Goal: Transaction & Acquisition: Download file/media

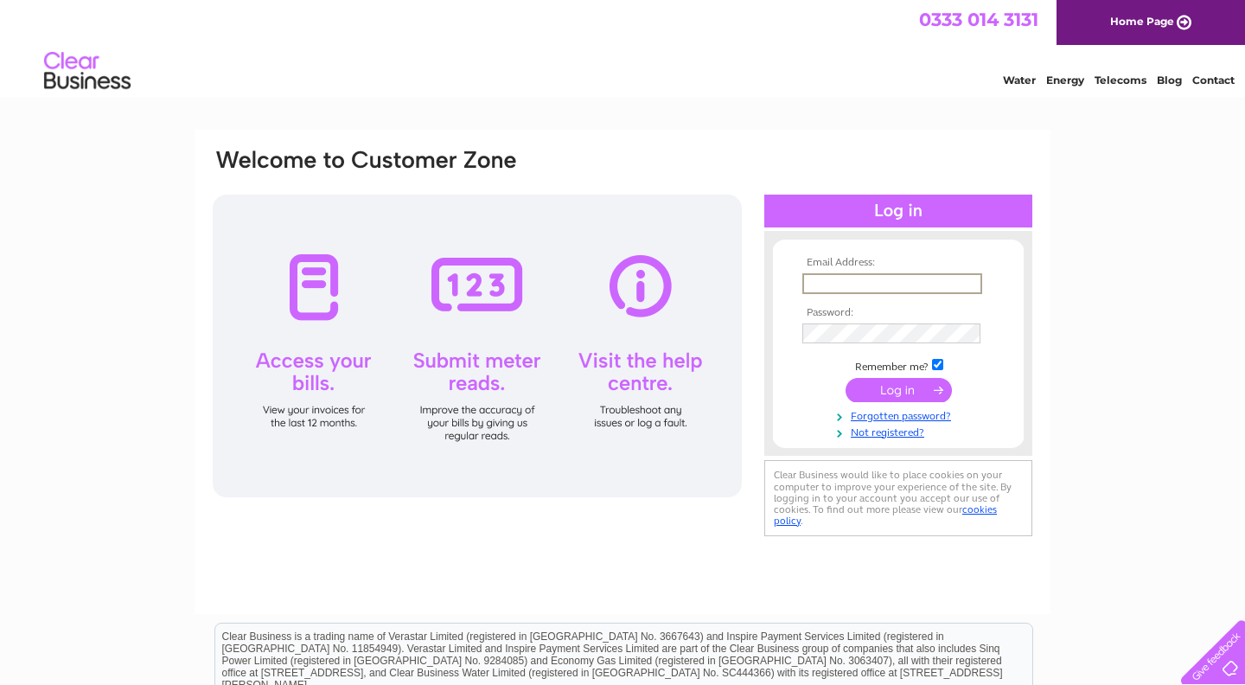
click at [874, 283] on input "text" at bounding box center [893, 283] width 180 height 21
type input "richard@indigorooms.co.uk"
click at [896, 392] on input "submit" at bounding box center [899, 388] width 106 height 24
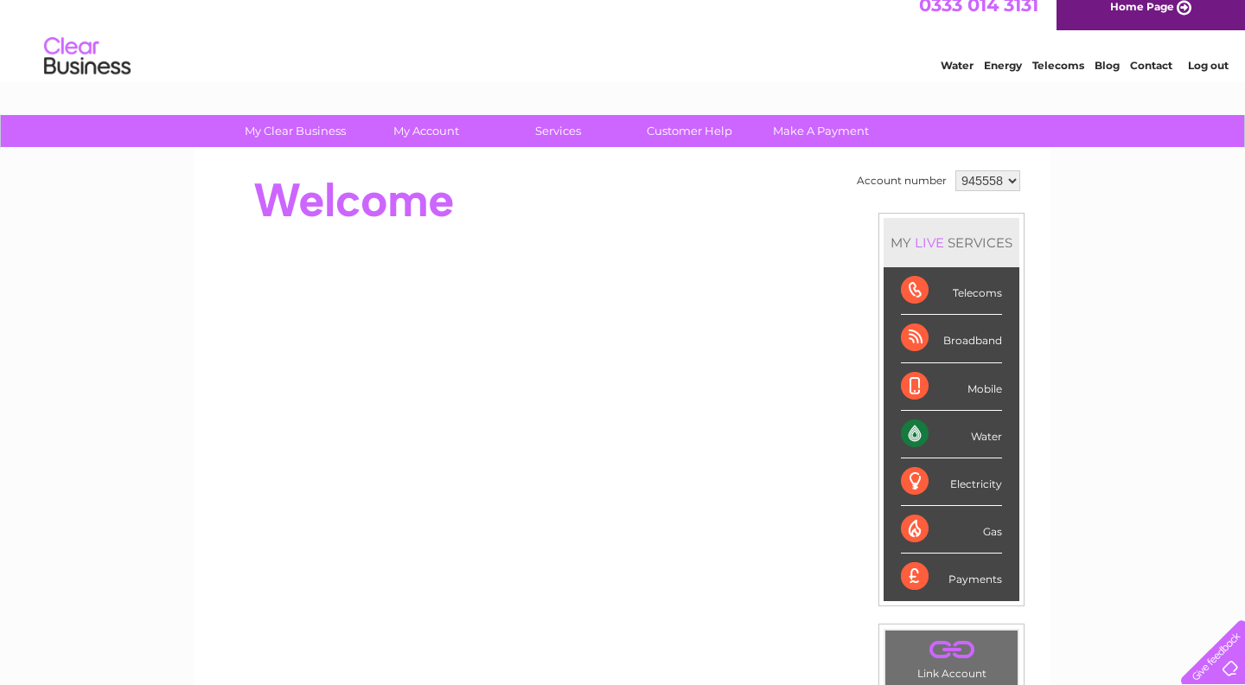
scroll to position [16, 0]
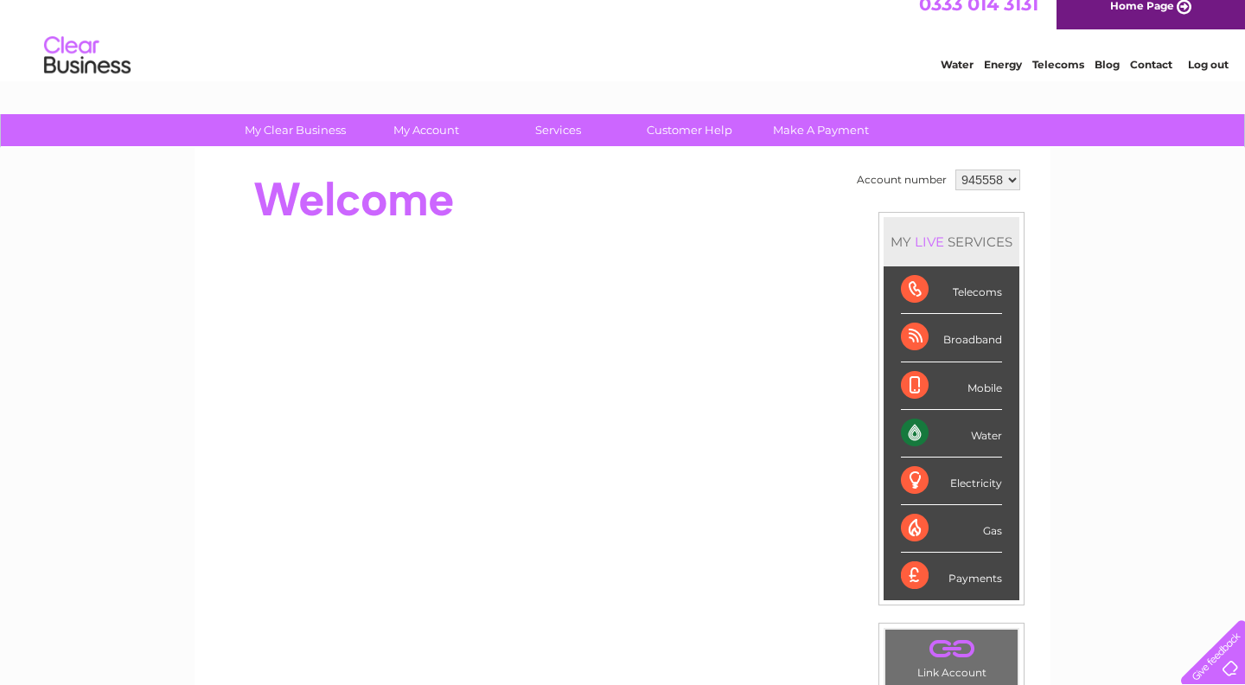
click at [963, 433] on div "Water" at bounding box center [951, 434] width 101 height 48
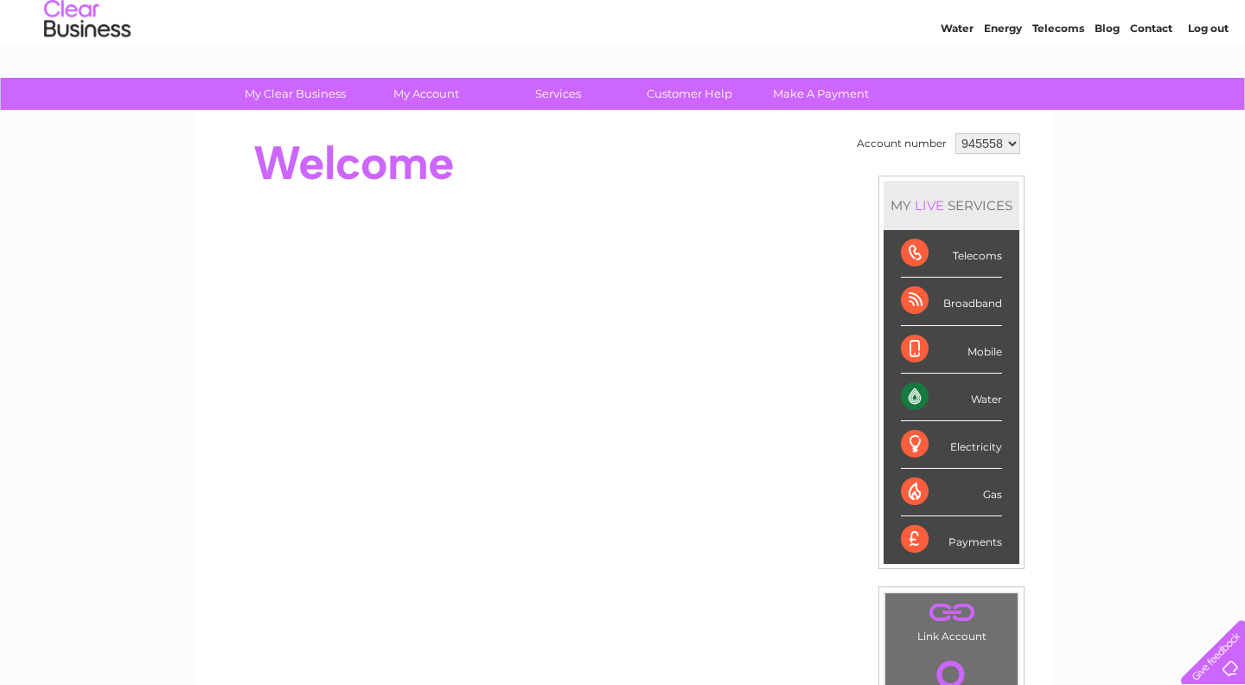
scroll to position [0, 0]
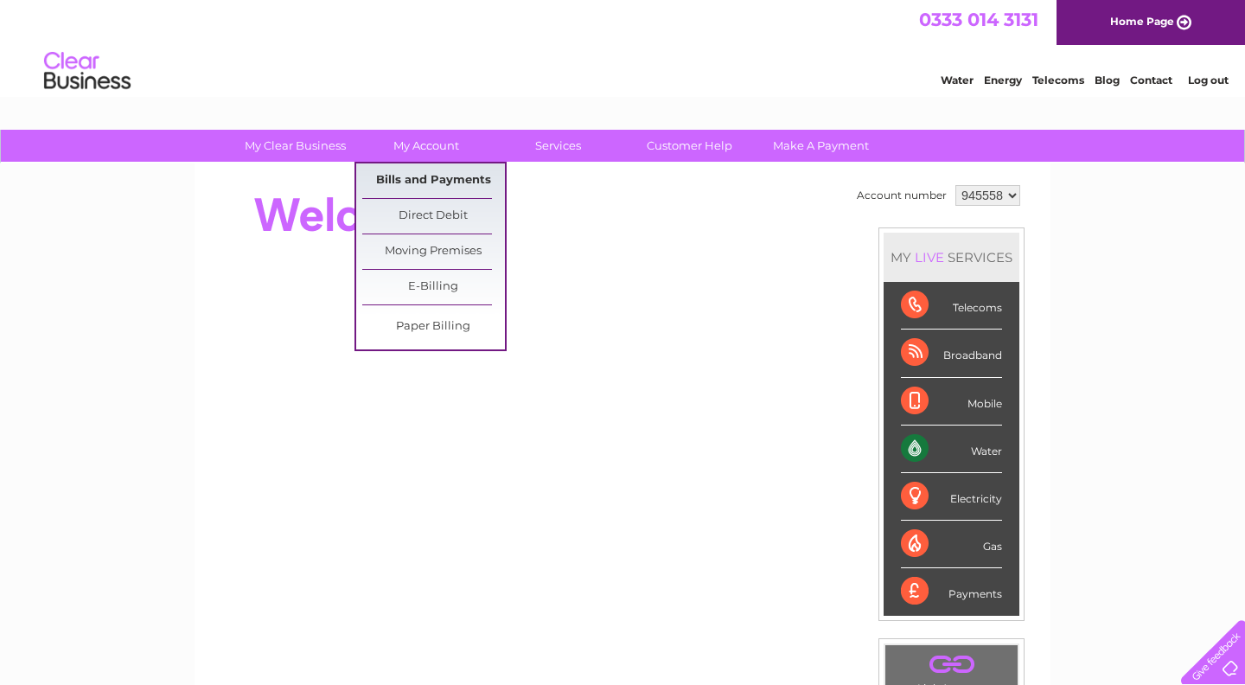
click at [432, 180] on link "Bills and Payments" at bounding box center [433, 180] width 143 height 35
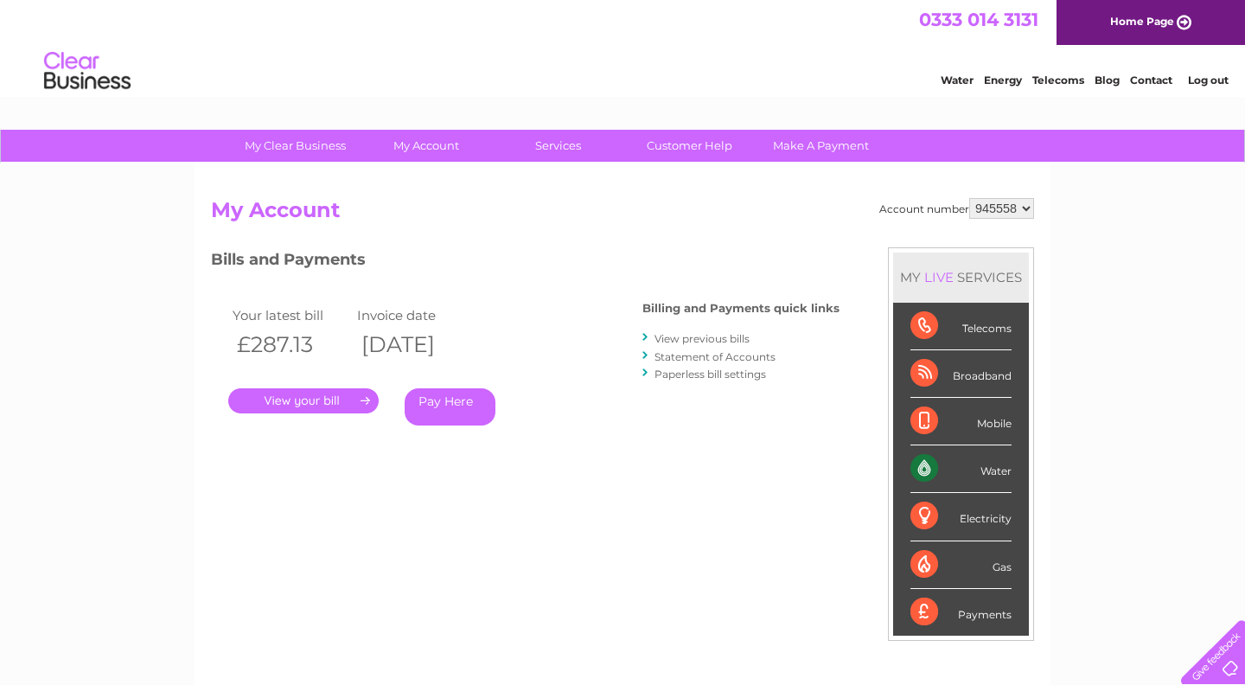
click at [709, 339] on link "View previous bills" at bounding box center [702, 338] width 95 height 13
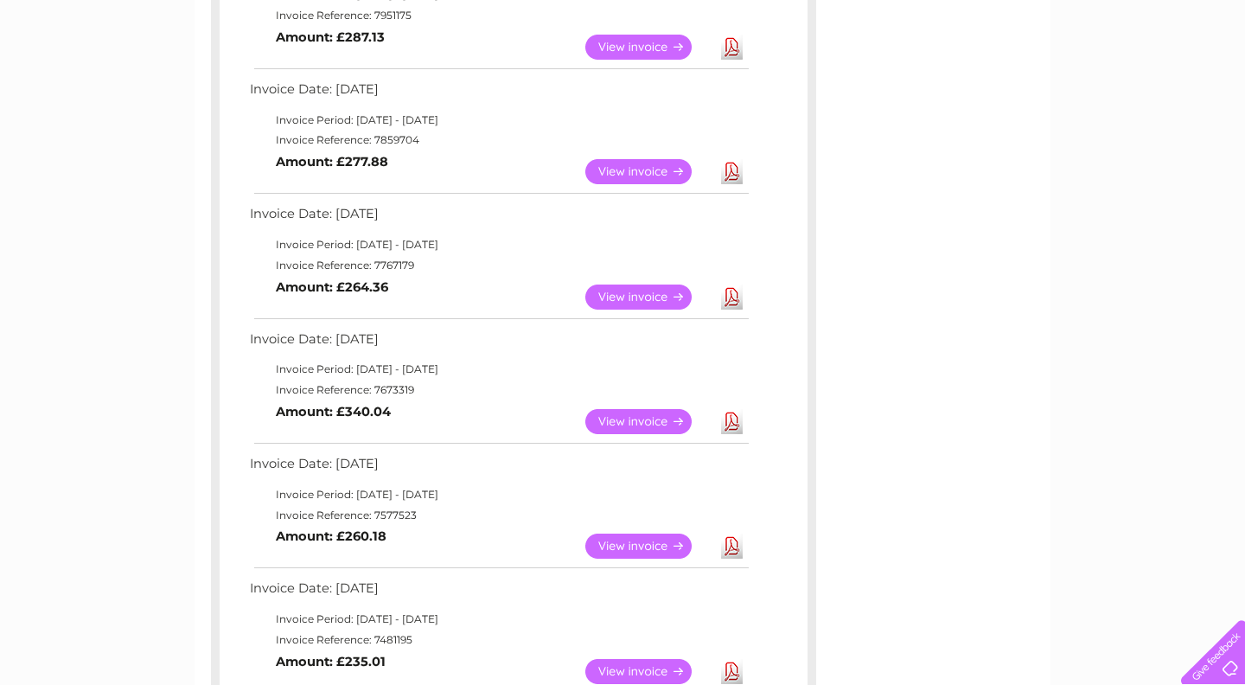
scroll to position [400, 0]
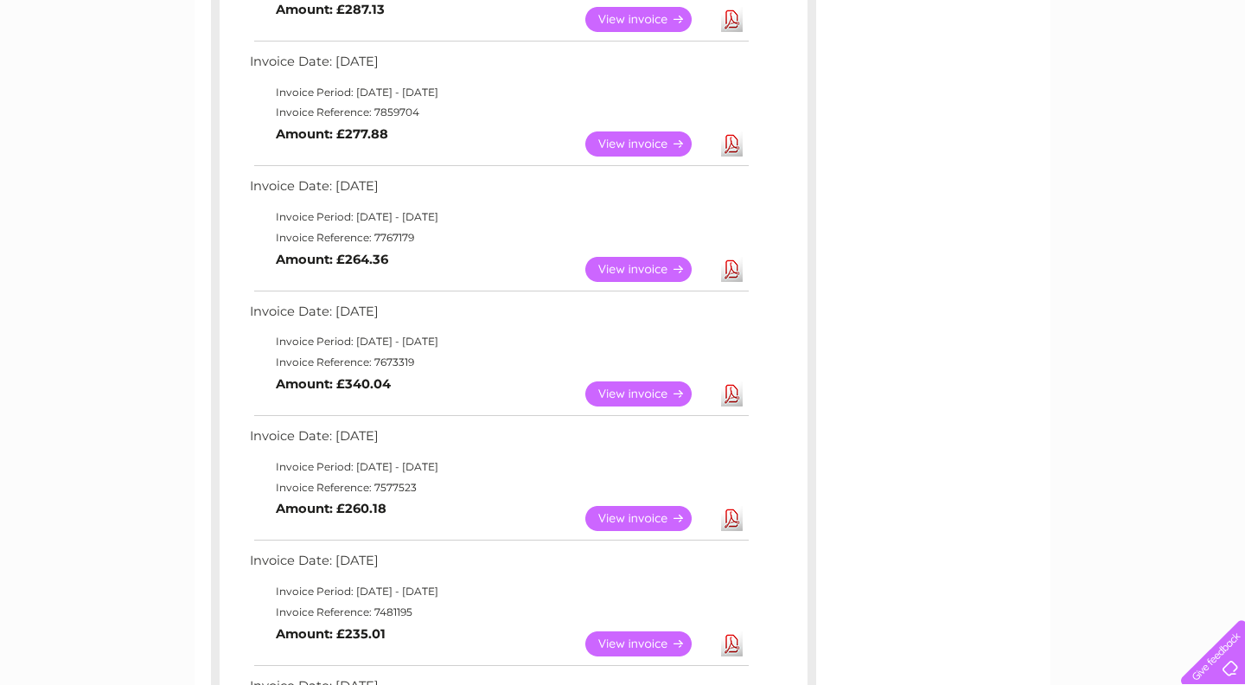
click at [733, 390] on link "Download" at bounding box center [732, 393] width 22 height 25
click at [726, 264] on link "Download" at bounding box center [732, 269] width 22 height 25
click at [533, 215] on td "Invoice Period: [DATE] - [DATE]" at bounding box center [499, 217] width 506 height 21
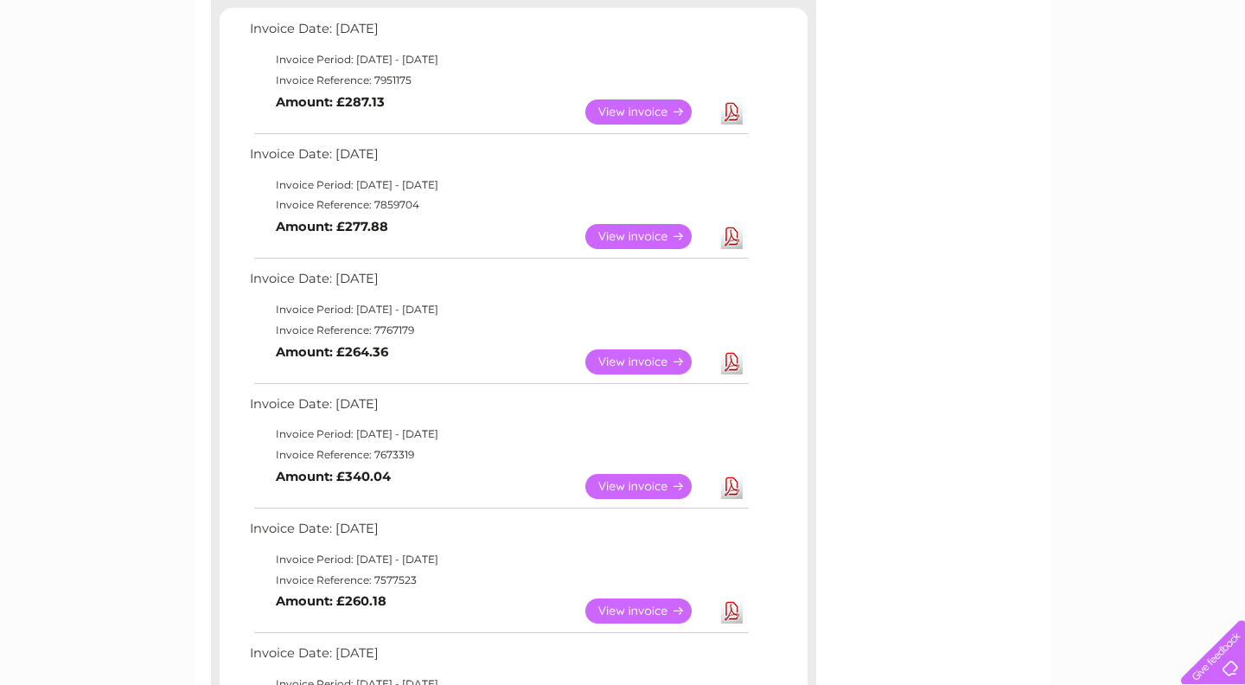
click at [734, 236] on link "Download" at bounding box center [732, 236] width 22 height 25
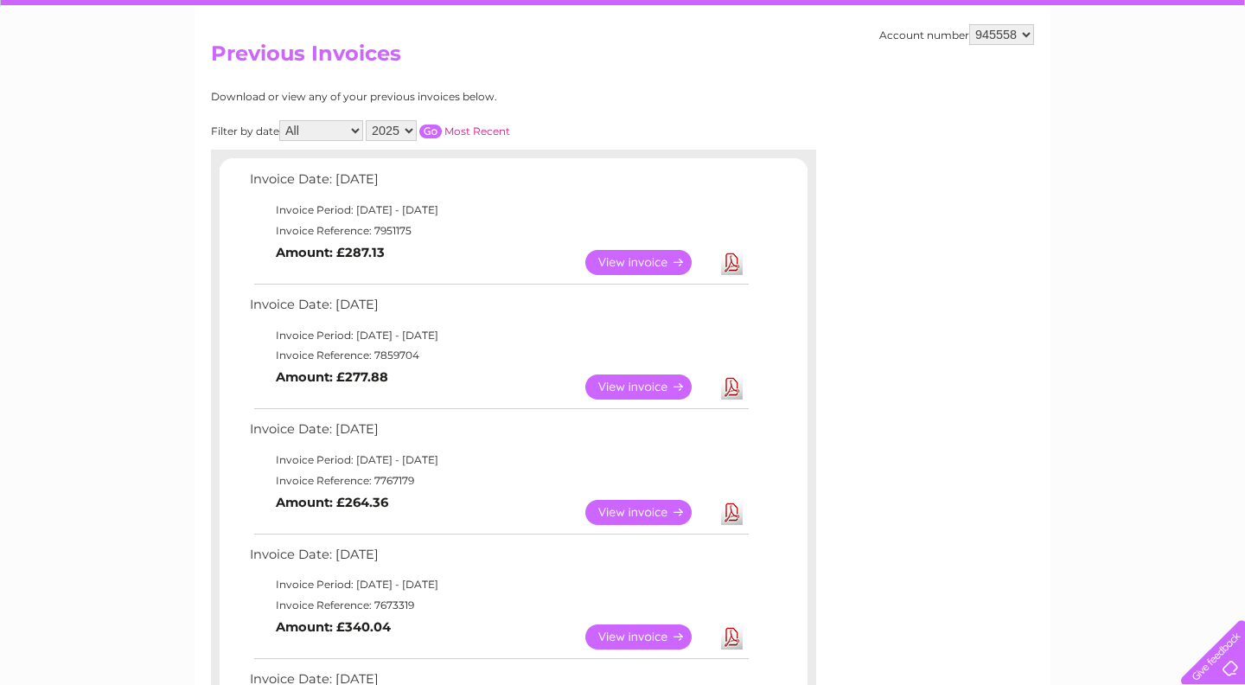
scroll to position [0, 0]
